Goal: Task Accomplishment & Management: Manage account settings

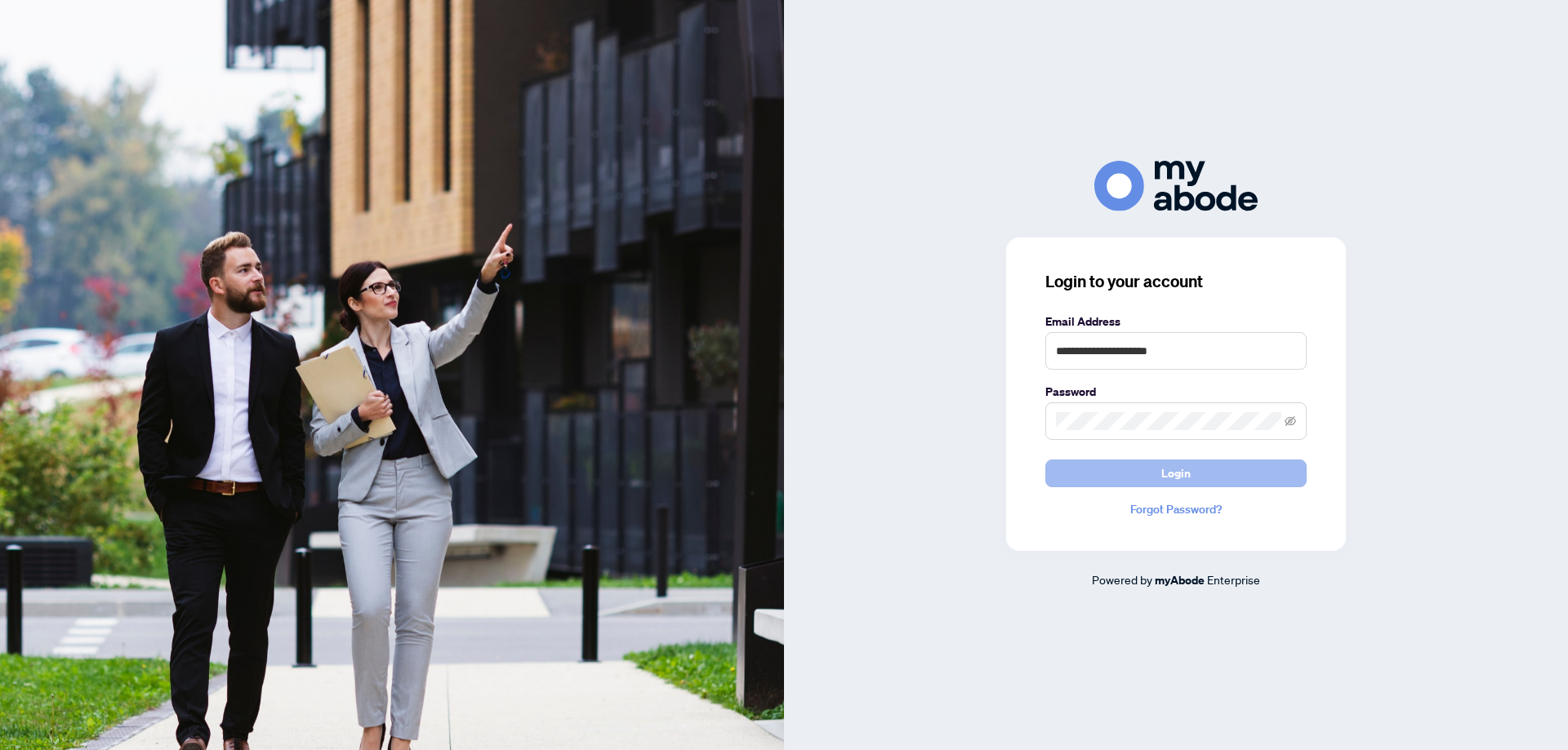
click at [1175, 468] on span "Login" at bounding box center [1176, 473] width 29 height 26
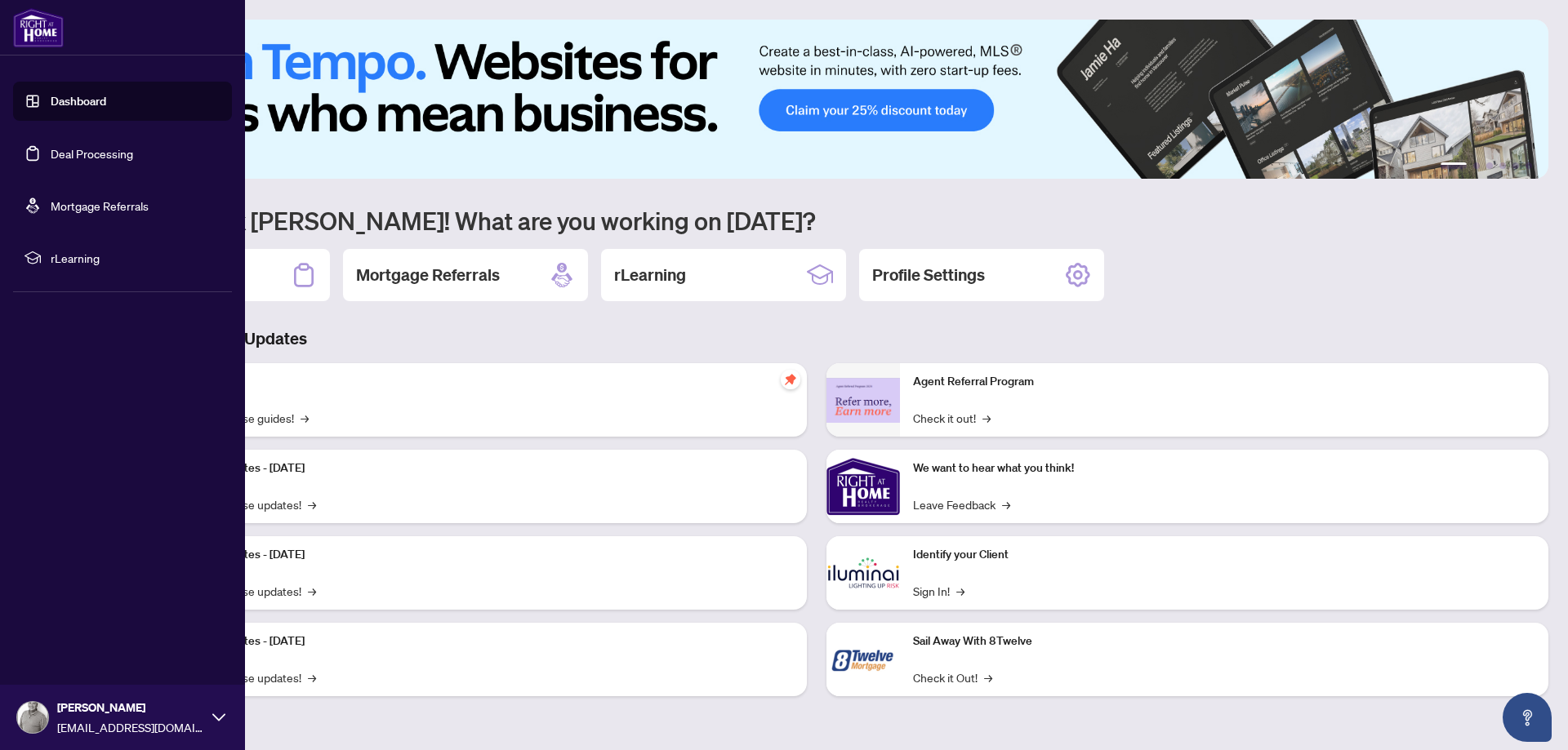
click at [75, 155] on link "Deal Processing" at bounding box center [91, 153] width 82 height 15
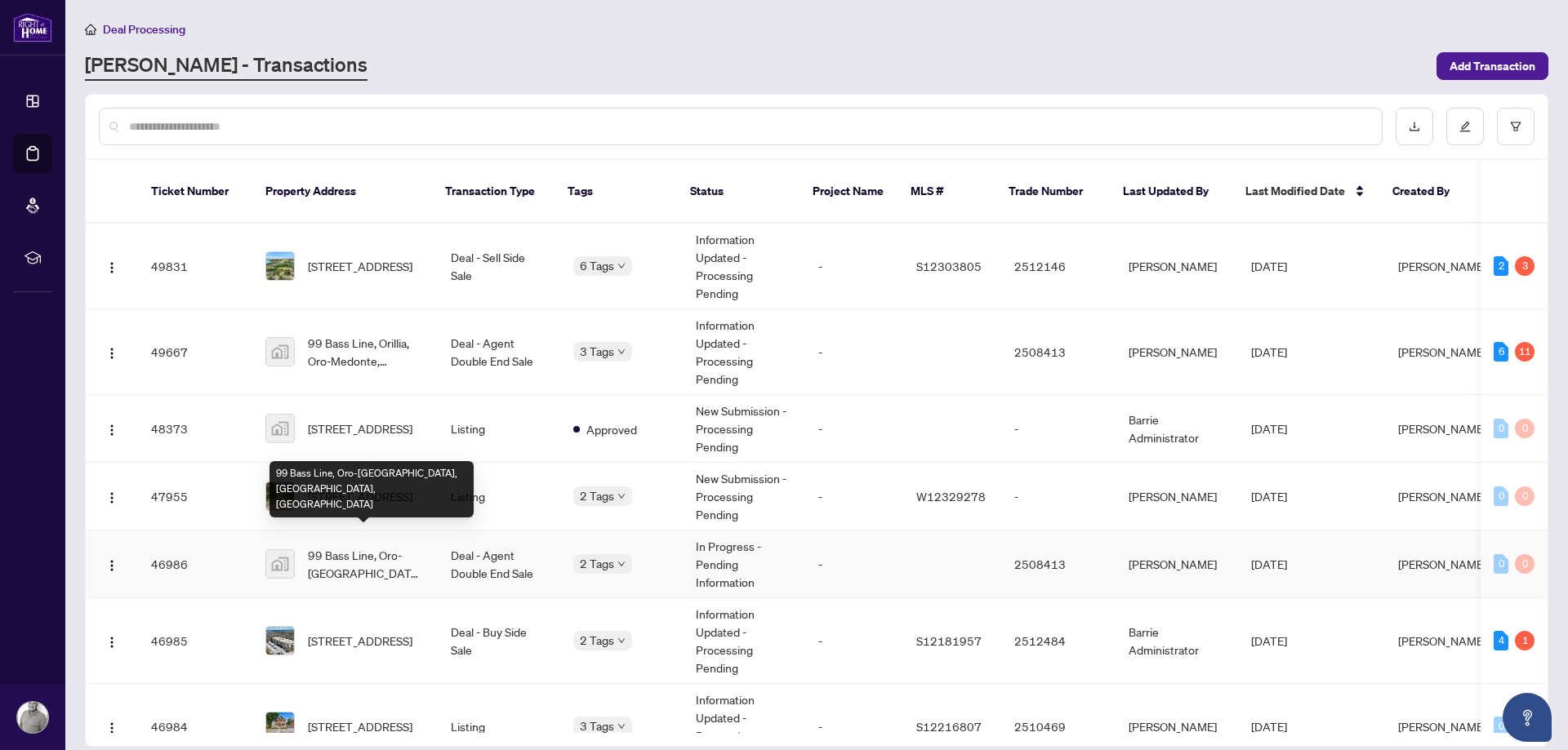
click at [409, 547] on span "99 Bass Line, Oro-[GEOGRAPHIC_DATA], [GEOGRAPHIC_DATA], [GEOGRAPHIC_DATA]" at bounding box center [366, 564] width 117 height 36
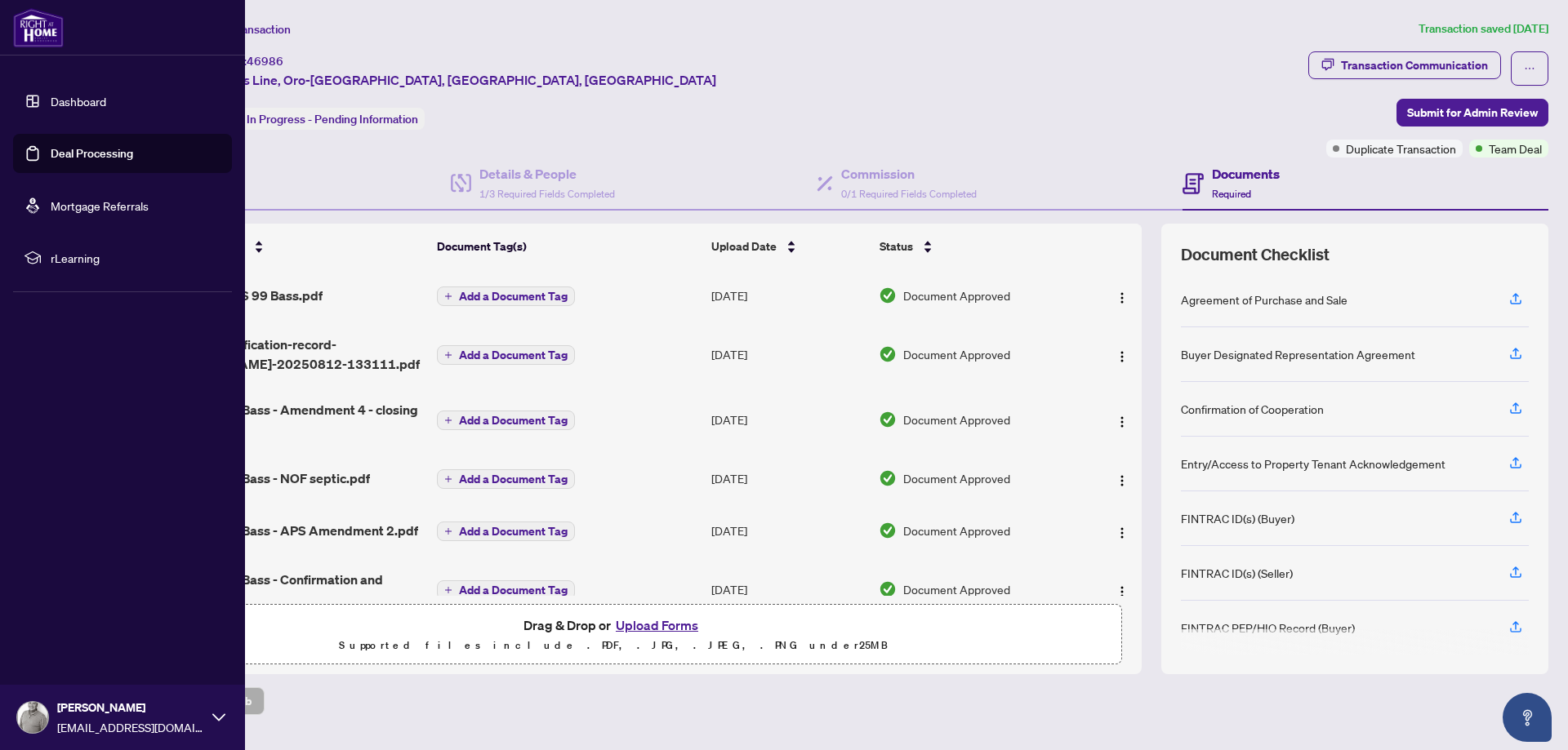
click at [50, 147] on link "Deal Processing" at bounding box center [91, 153] width 82 height 15
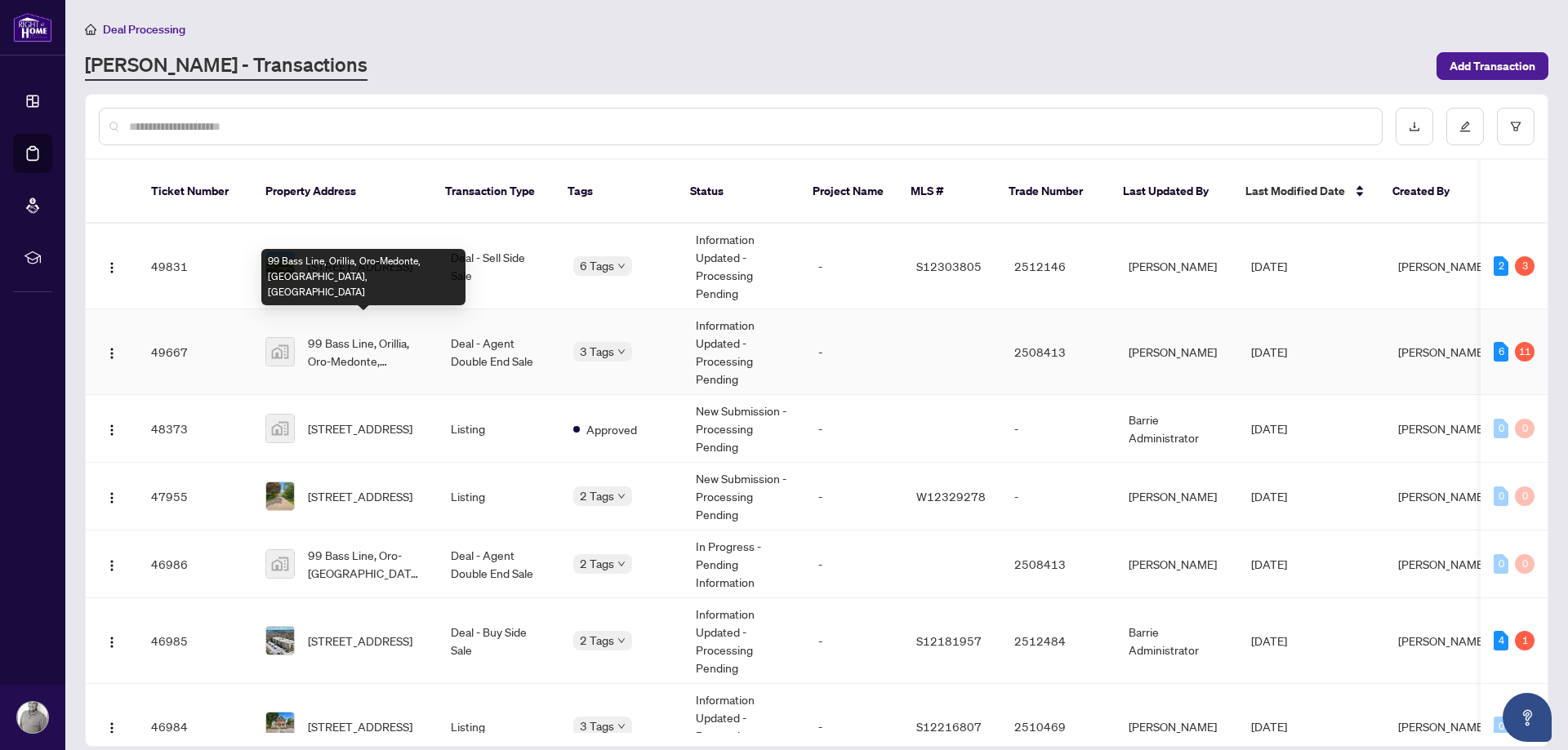
click at [418, 334] on span "99 Bass Line, Orillia, Oro-Medonte, [GEOGRAPHIC_DATA], [GEOGRAPHIC_DATA]" at bounding box center [366, 351] width 117 height 36
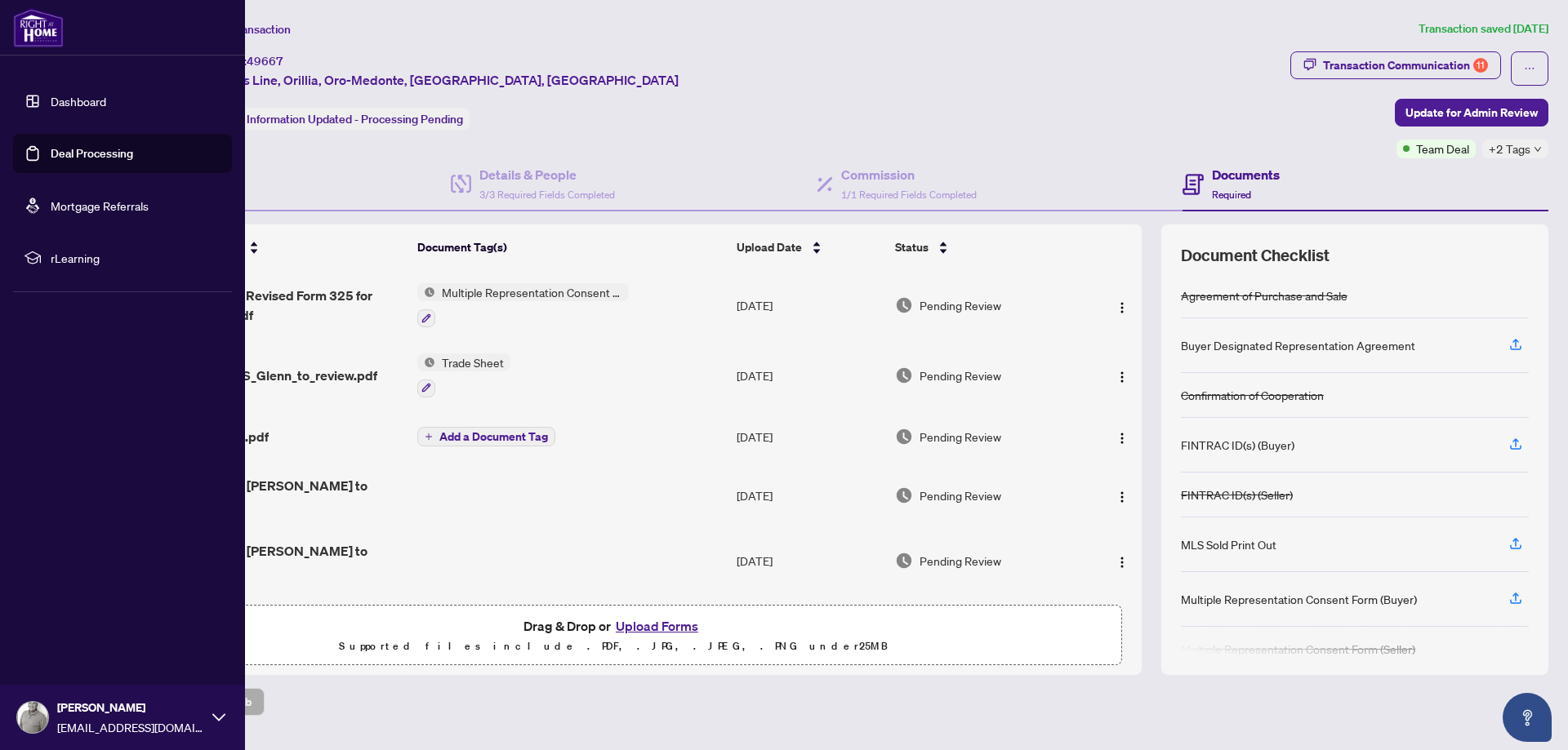
click at [85, 148] on link "Deal Processing" at bounding box center [91, 153] width 82 height 15
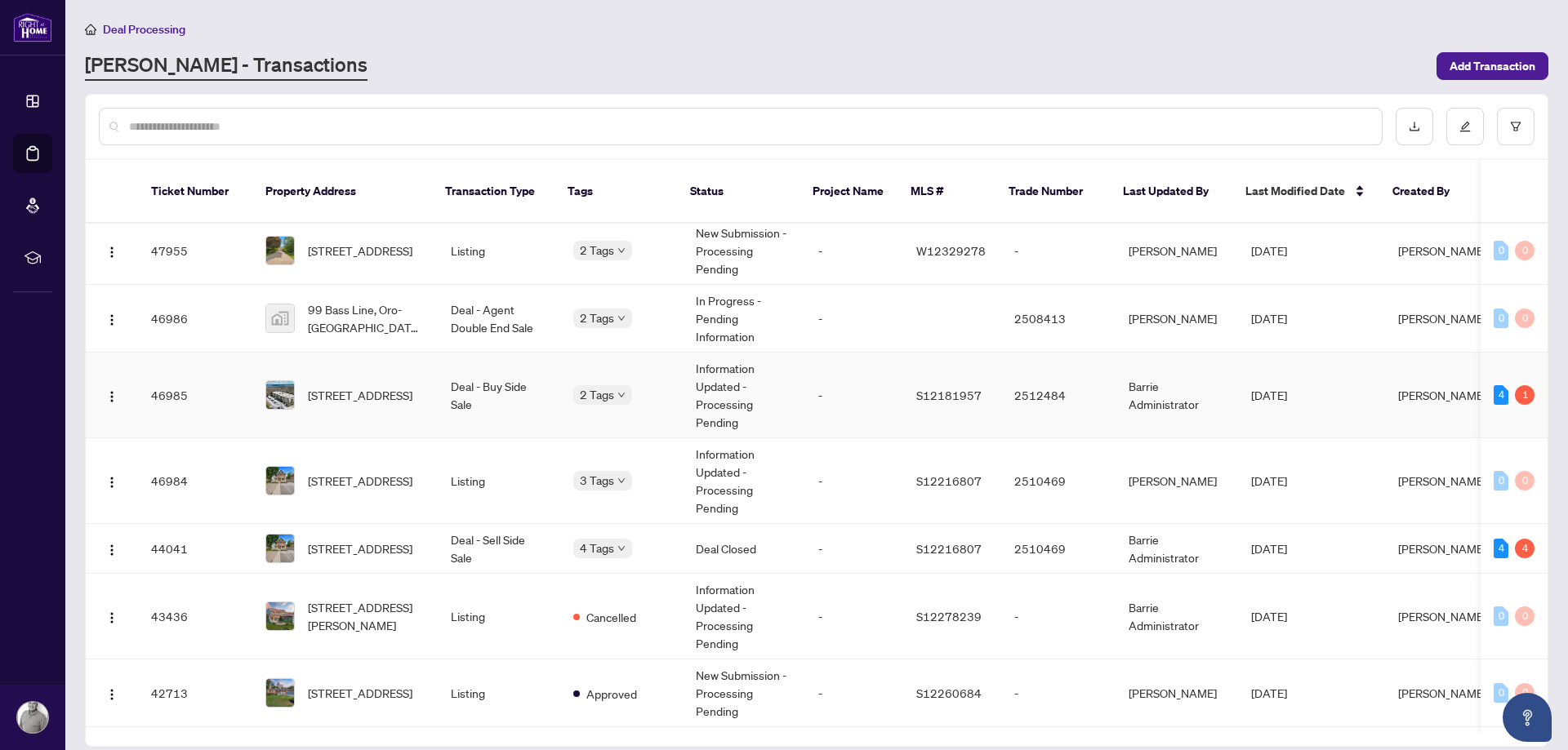
scroll to position [280, 0]
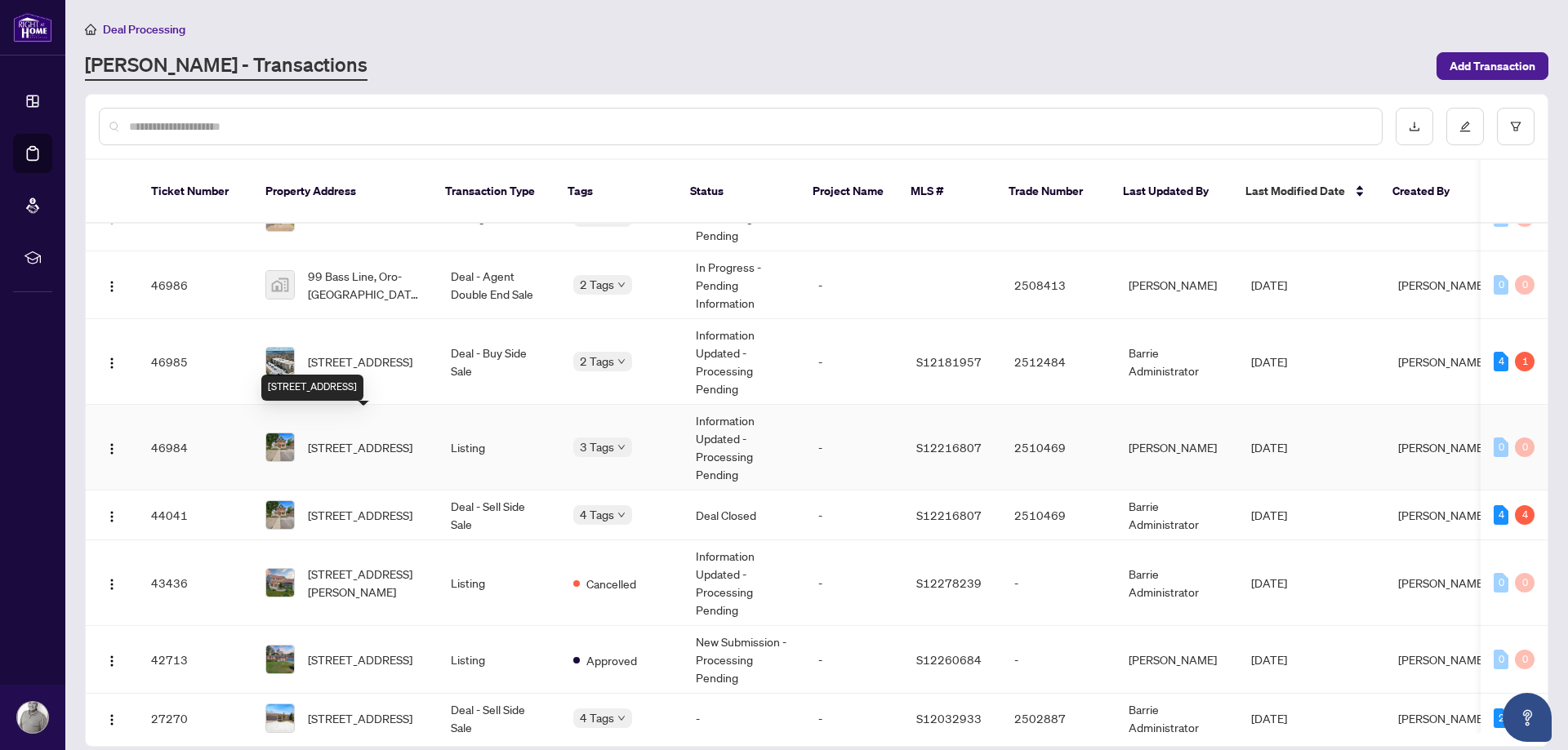
click at [358, 438] on span "[STREET_ADDRESS]" at bounding box center [360, 447] width 105 height 18
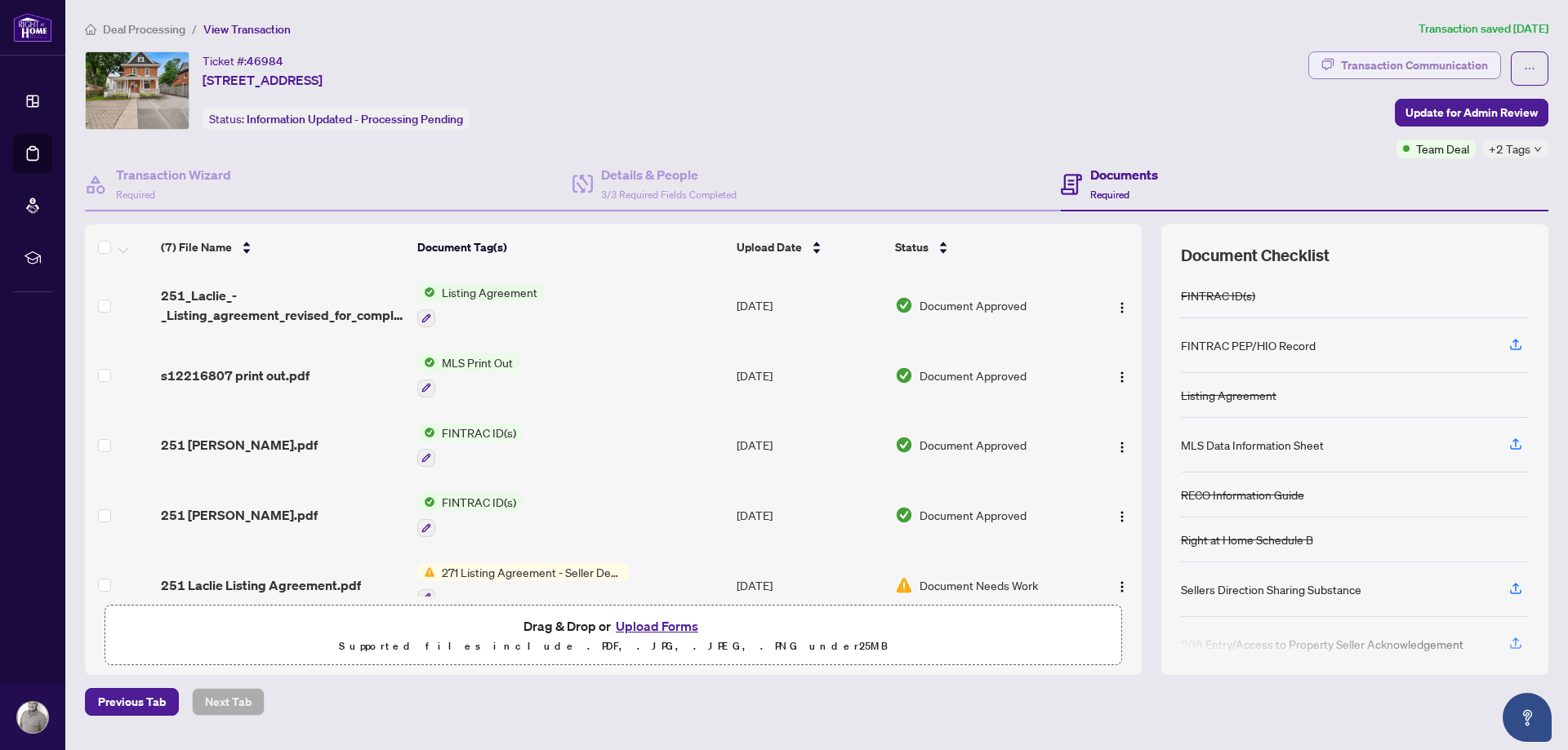
click at [1401, 57] on div "Transaction Communication" at bounding box center [1415, 65] width 147 height 26
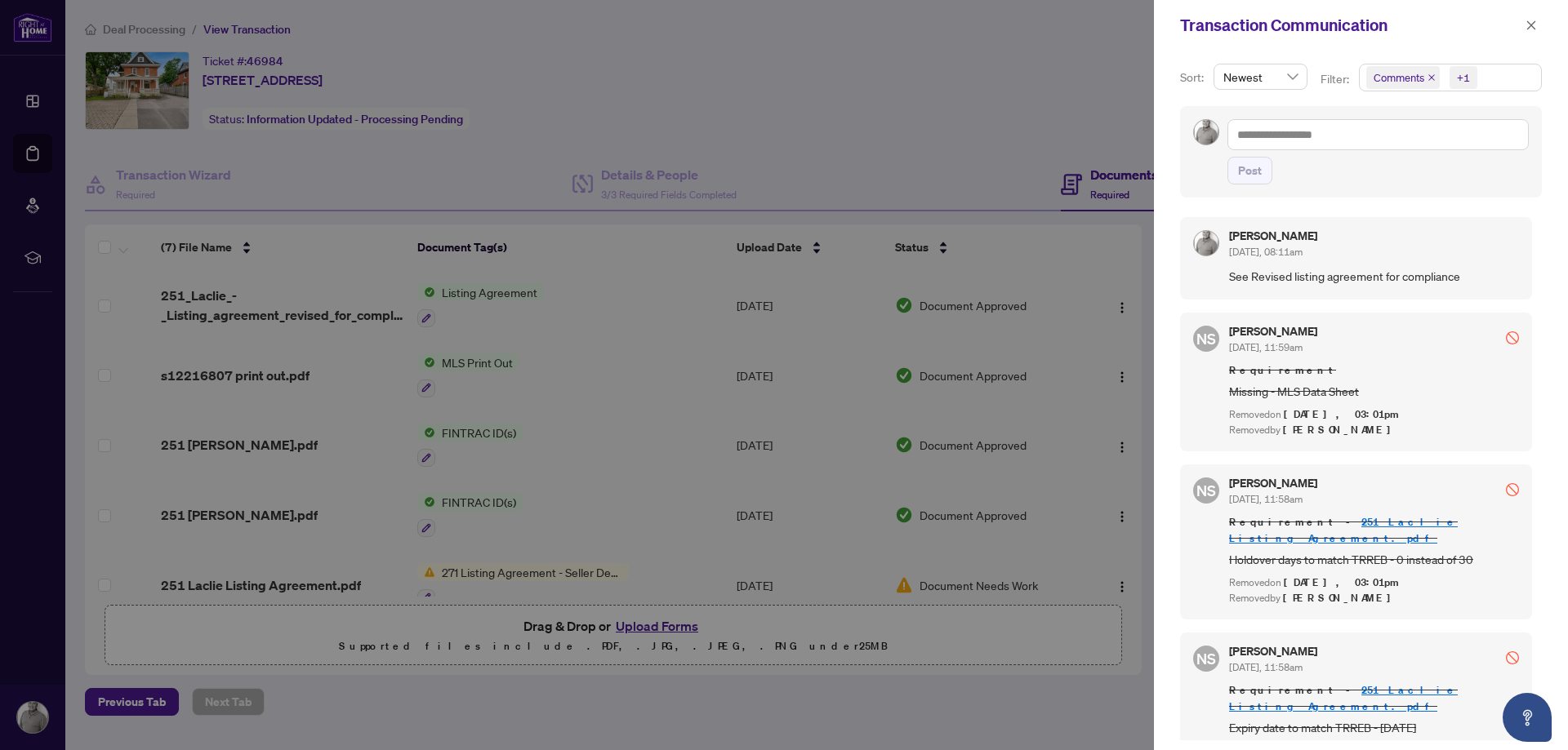
click at [33, 155] on div at bounding box center [784, 375] width 1568 height 750
click at [1031, 95] on div at bounding box center [784, 375] width 1568 height 750
click at [1534, 24] on icon "close" at bounding box center [1531, 25] width 12 height 12
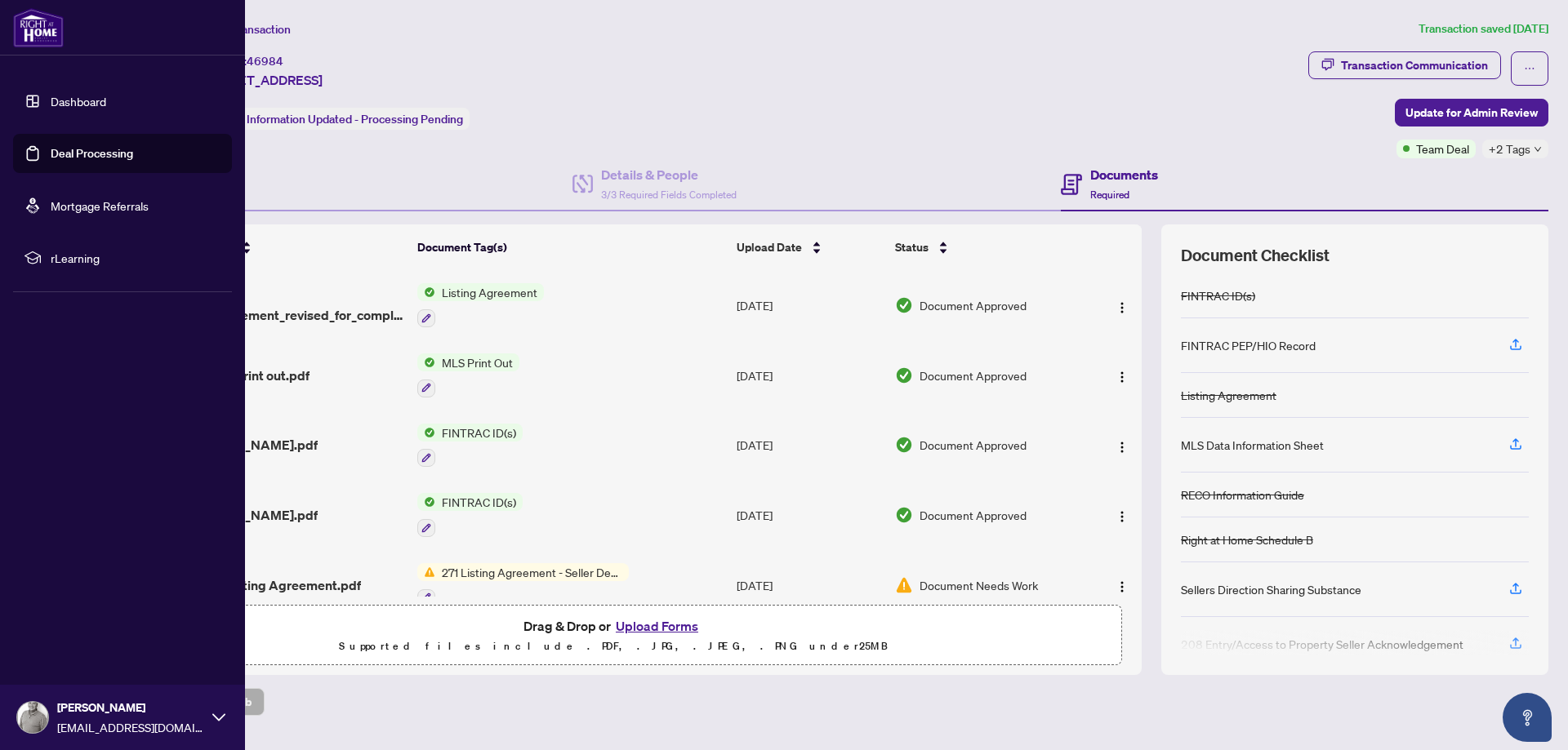
click at [50, 149] on link "Deal Processing" at bounding box center [91, 153] width 82 height 15
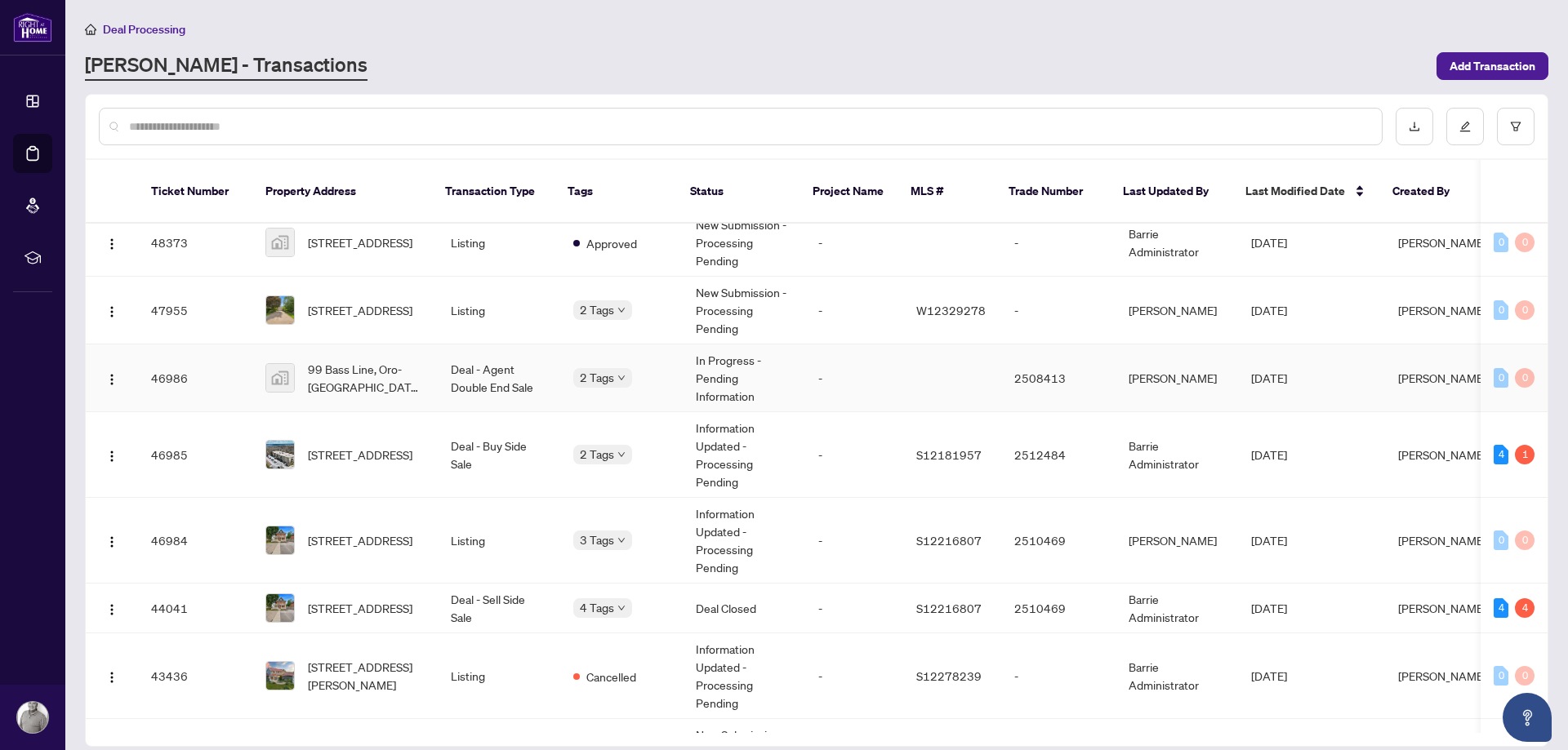
scroll to position [280, 0]
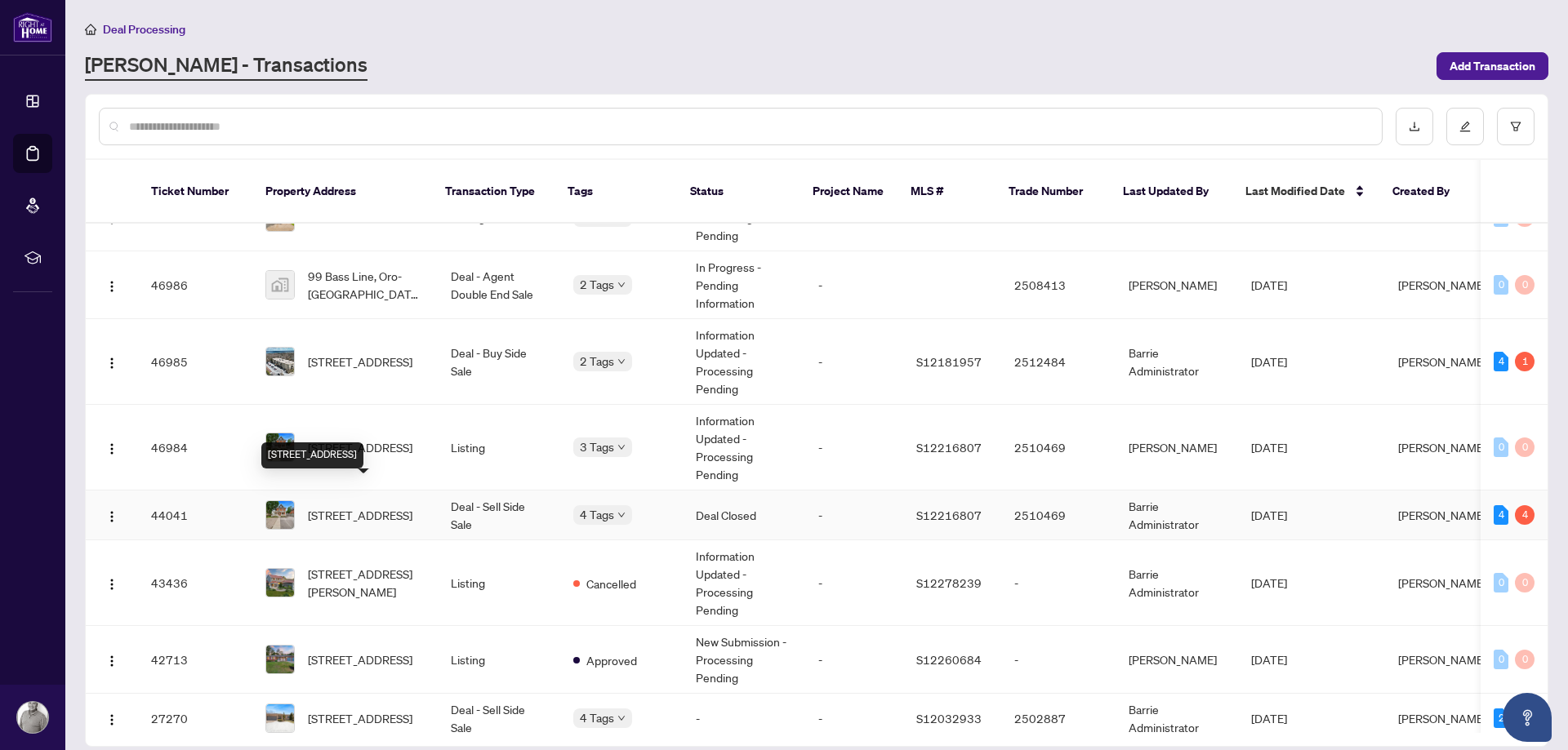
click at [363, 506] on span "[STREET_ADDRESS]" at bounding box center [360, 515] width 105 height 18
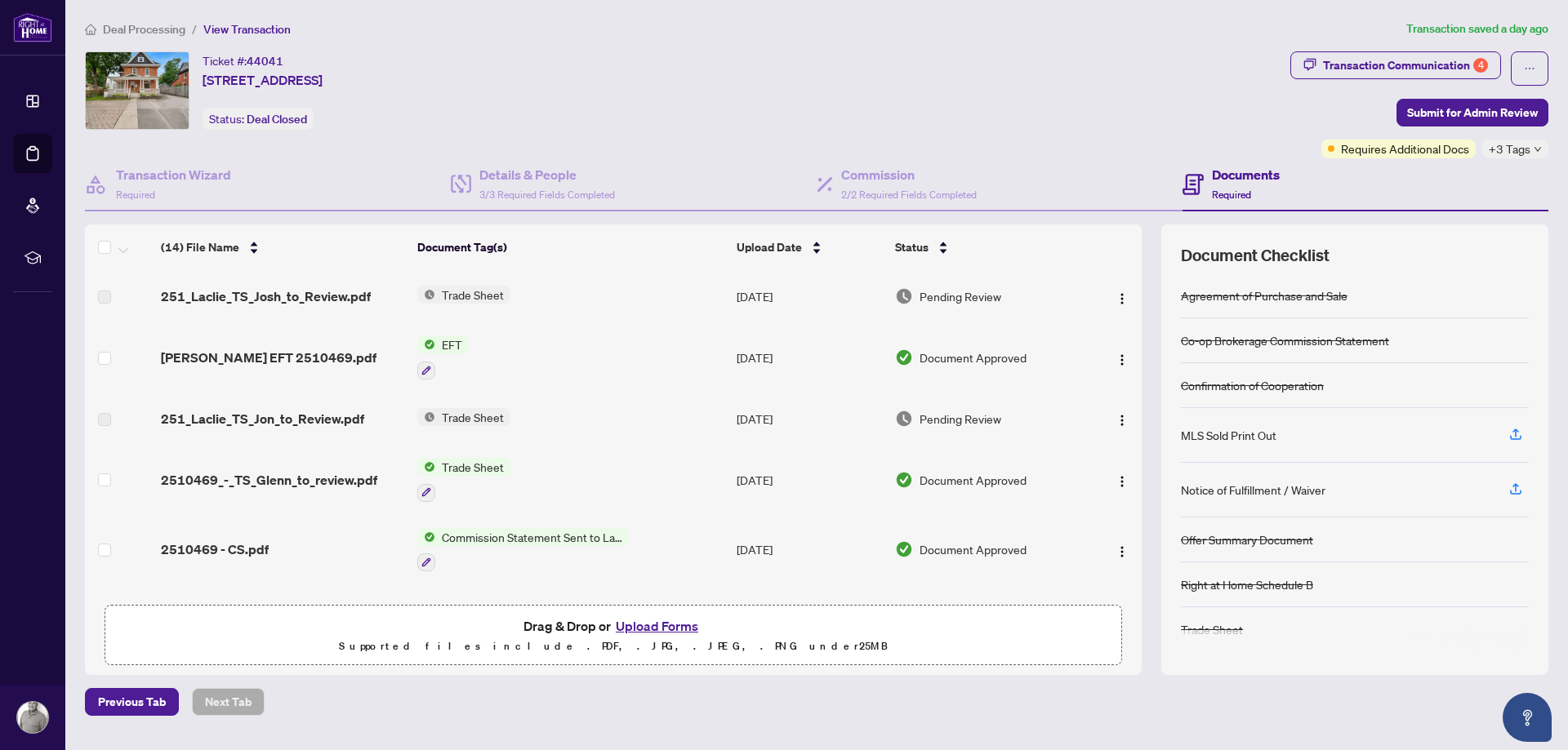
scroll to position [3, 0]
click at [256, 358] on span "[PERSON_NAME] EFT 2510469.pdf" at bounding box center [268, 357] width 216 height 19
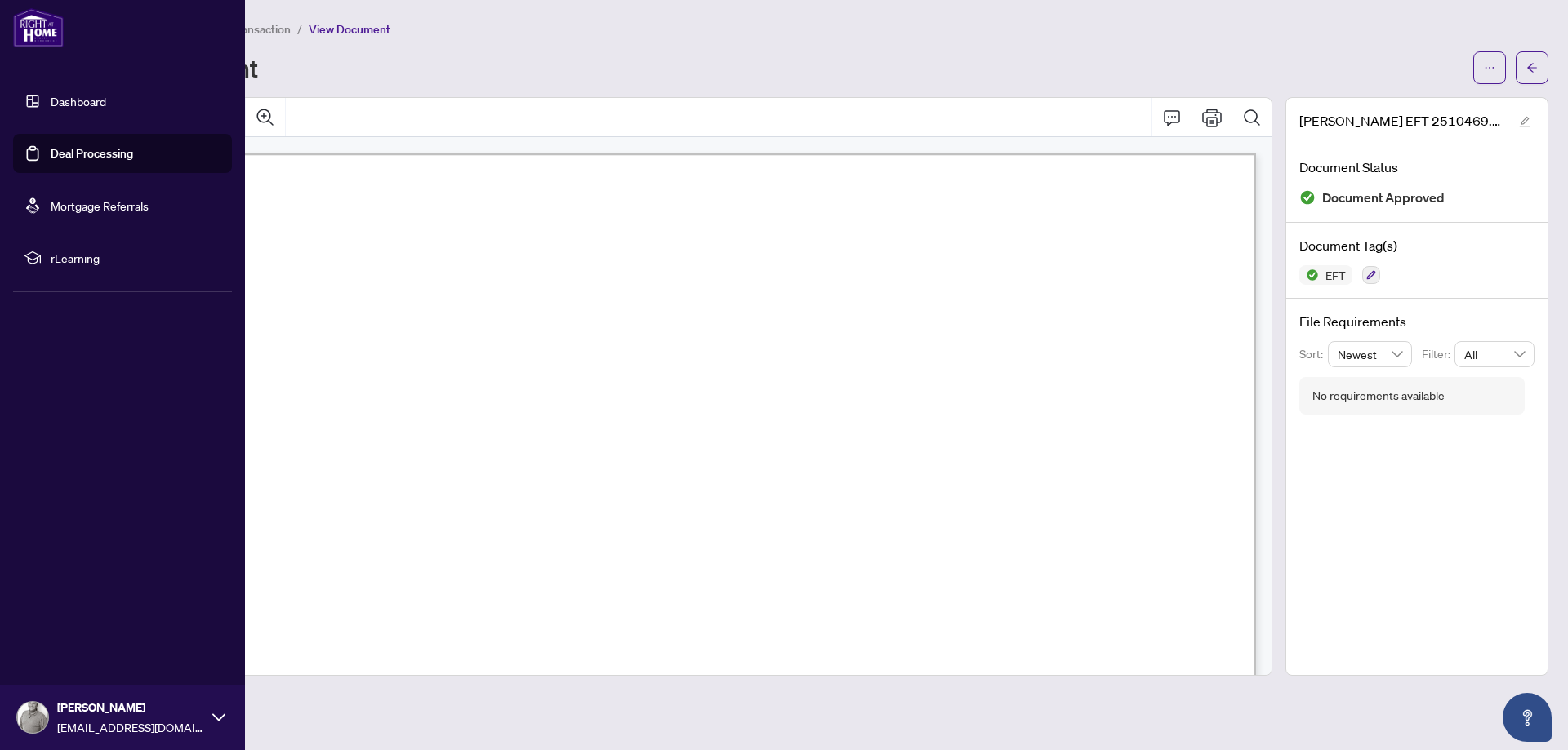
click at [58, 156] on link "Deal Processing" at bounding box center [91, 153] width 82 height 15
